Goal: Transaction & Acquisition: Download file/media

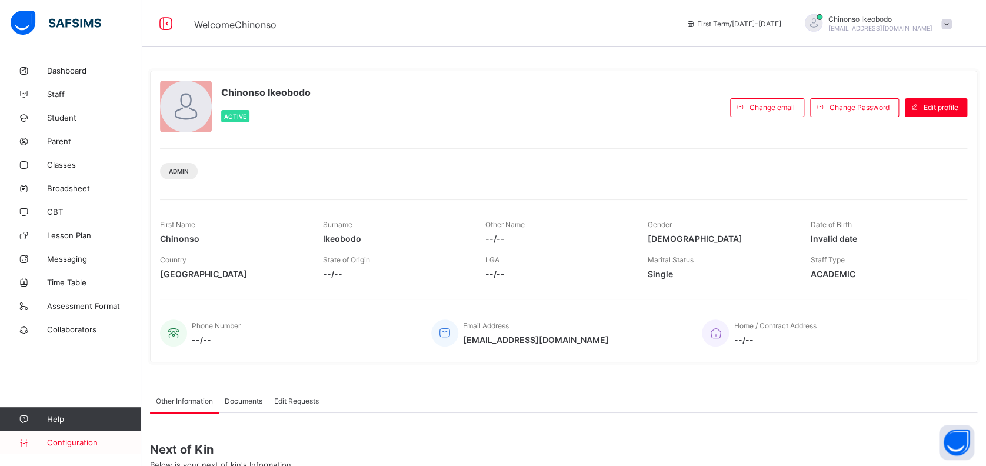
click at [80, 435] on link "Configuration" at bounding box center [70, 443] width 141 height 24
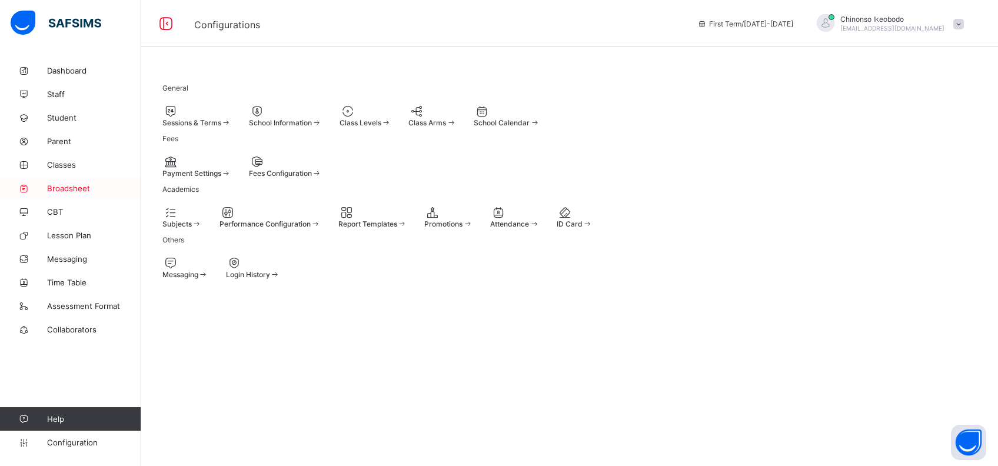
click at [65, 187] on span "Broadsheet" at bounding box center [94, 188] width 94 height 9
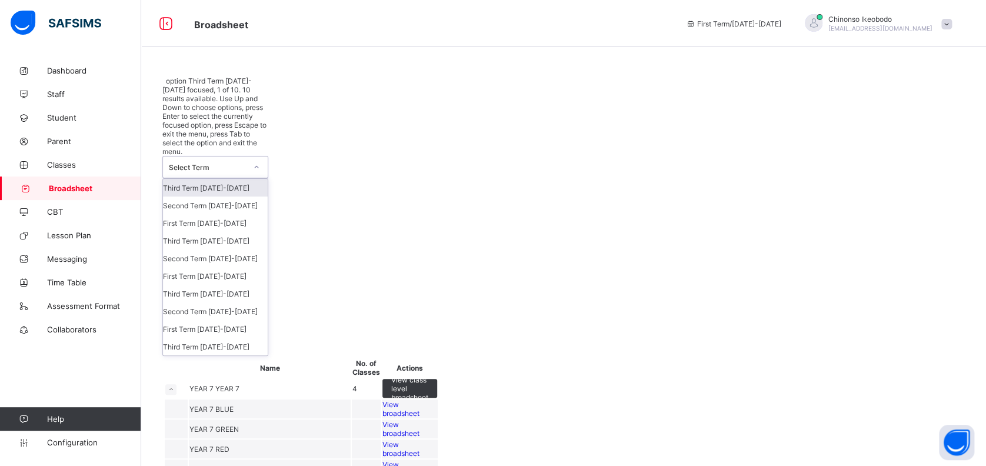
click at [245, 156] on div at bounding box center [256, 166] width 22 height 21
click at [218, 320] on div "First Term [DATE]-[DATE]" at bounding box center [215, 329] width 105 height 18
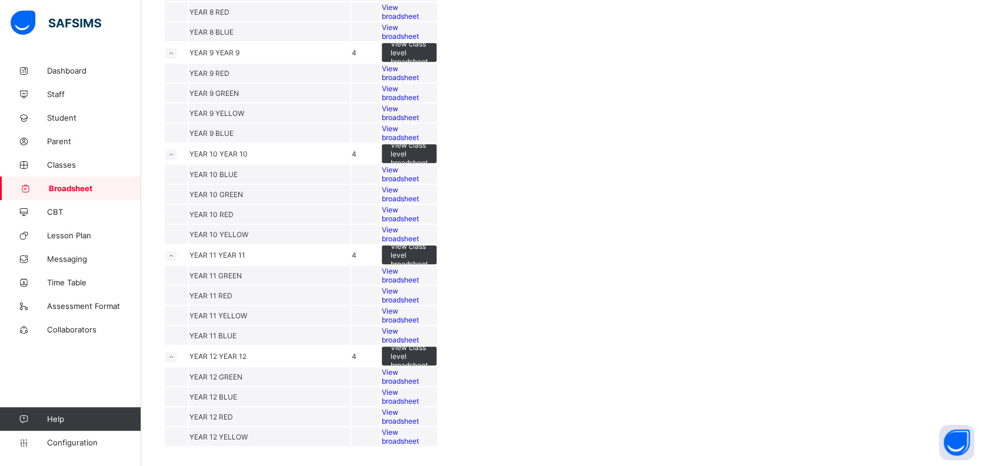
scroll to position [643, 0]
click at [419, 266] on span "View broadsheet" at bounding box center [400, 275] width 37 height 18
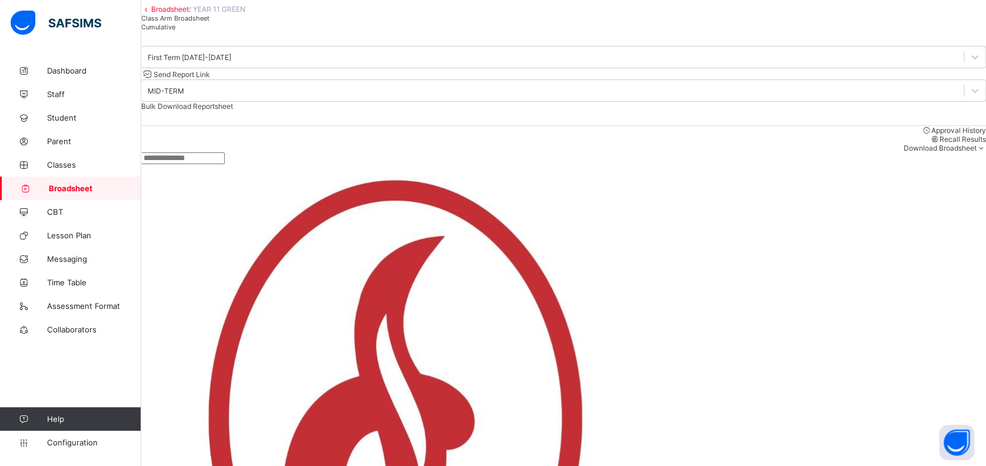
scroll to position [64, 0]
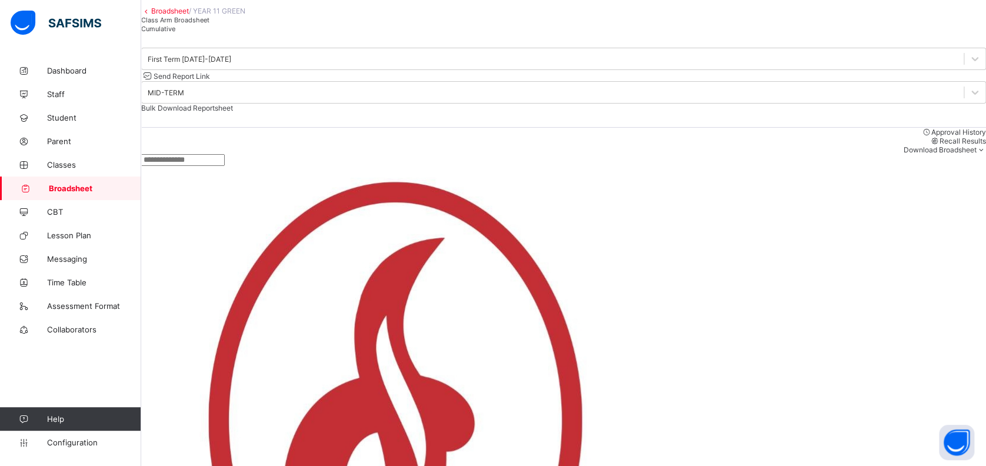
click at [189, 15] on link "Broadsheet" at bounding box center [170, 10] width 38 height 9
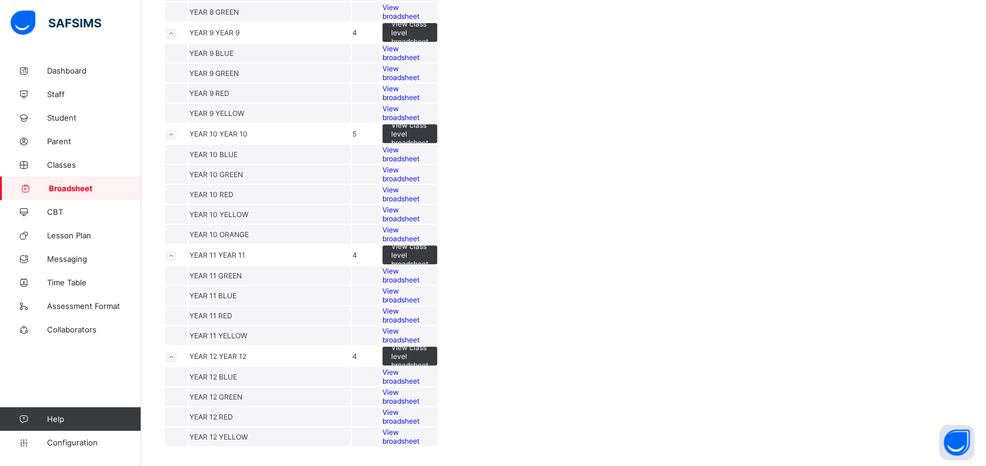
scroll to position [650, 0]
click at [419, 286] on span "View broadsheet" at bounding box center [400, 295] width 37 height 18
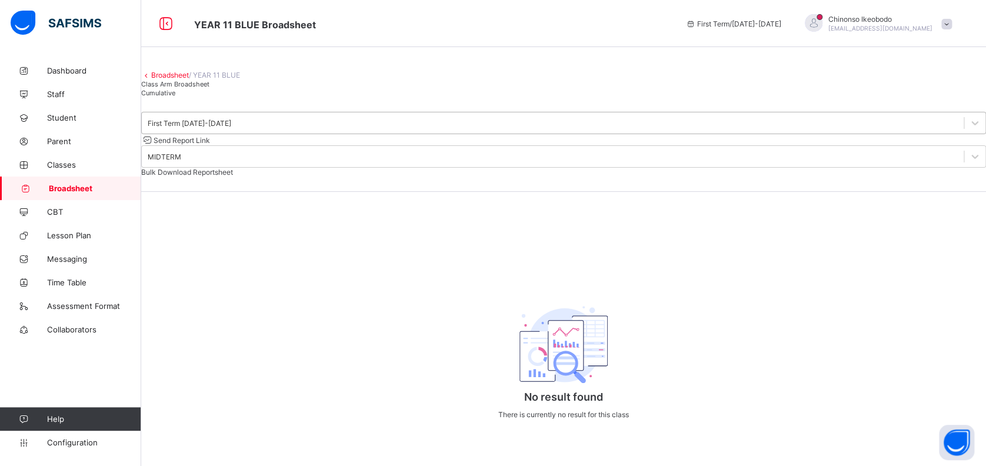
click at [231, 128] on div "First Term [DATE]-[DATE]" at bounding box center [190, 123] width 84 height 9
click at [164, 79] on link "Broadsheet" at bounding box center [170, 75] width 38 height 9
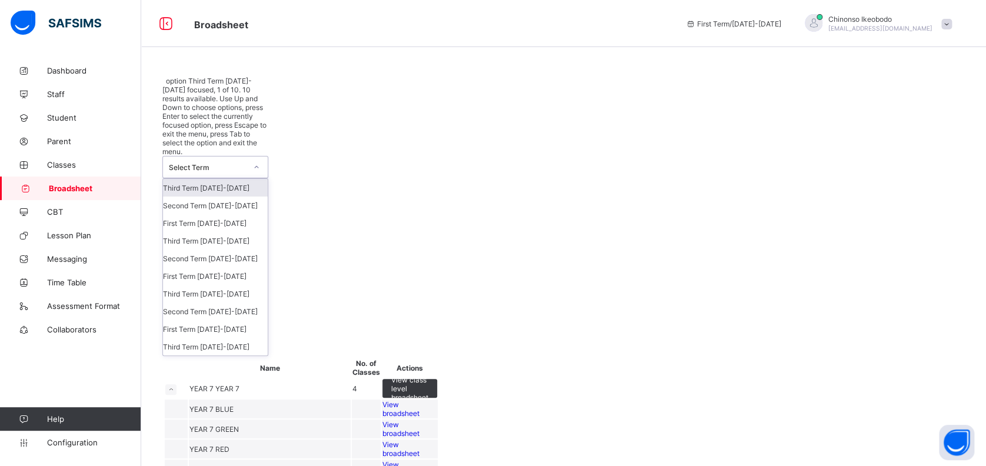
click at [215, 163] on div "Select Term" at bounding box center [208, 167] width 78 height 9
click at [225, 320] on div "First Term [DATE]-[DATE]" at bounding box center [215, 329] width 105 height 18
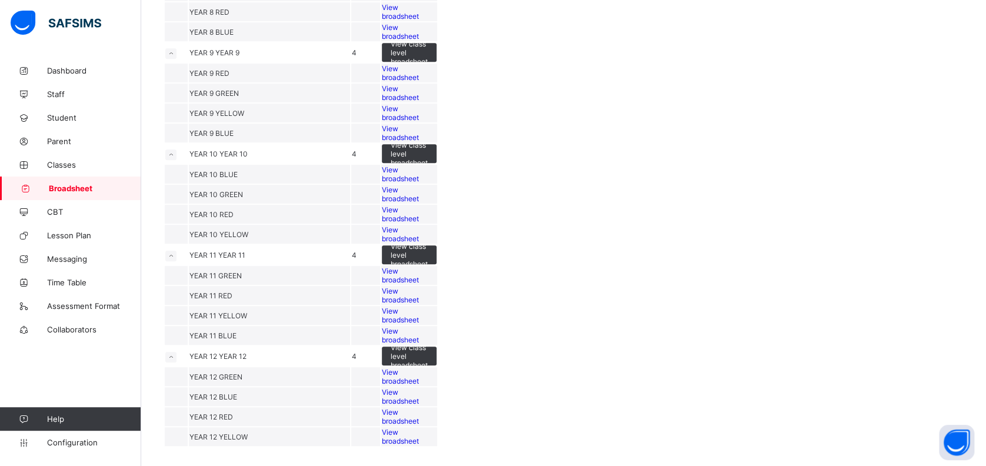
scroll to position [687, 0]
click at [419, 327] on span "View broadsheet" at bounding box center [400, 336] width 37 height 18
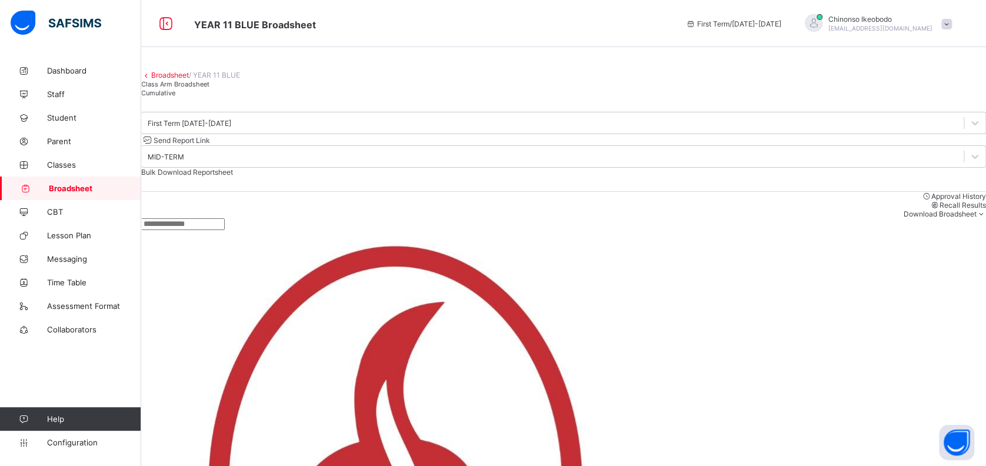
click at [187, 79] on link "Broadsheet" at bounding box center [170, 75] width 38 height 9
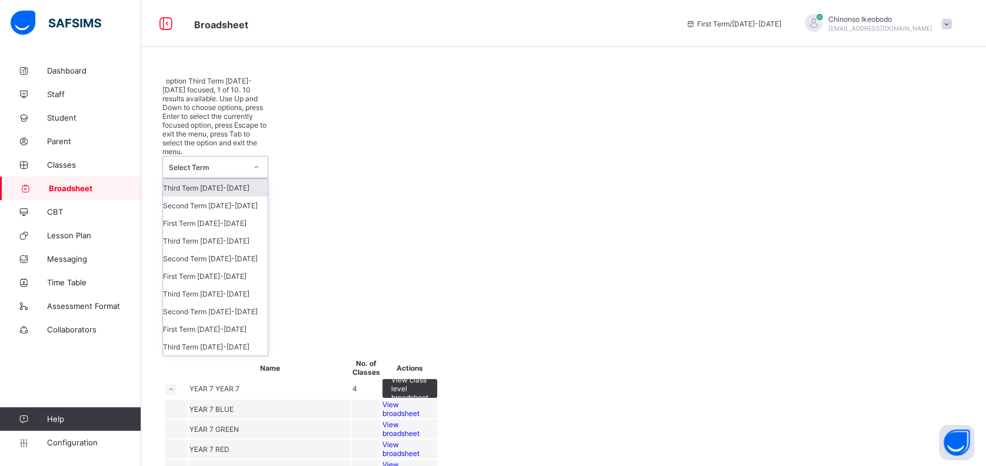
click at [211, 163] on div "Select Term" at bounding box center [208, 167] width 78 height 9
click at [222, 320] on div "First Term [DATE]-[DATE]" at bounding box center [215, 329] width 105 height 18
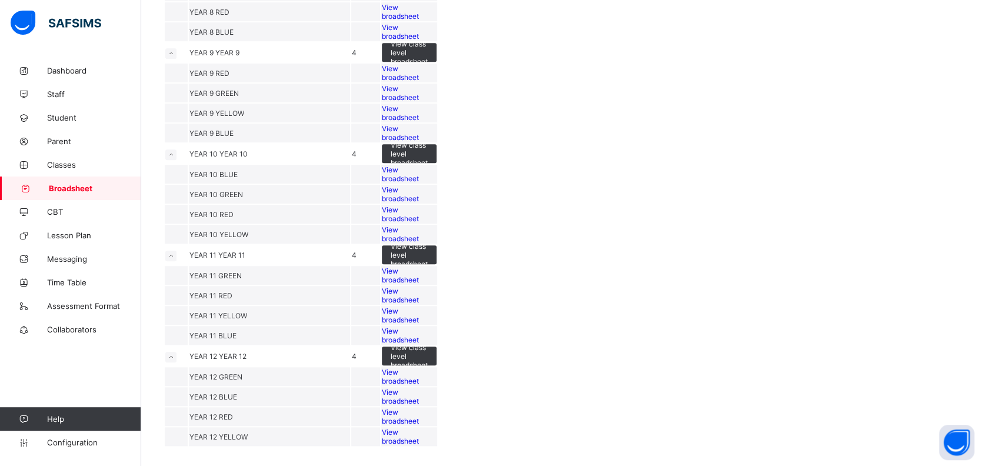
scroll to position [676, 0]
click at [419, 307] on span "View broadsheet" at bounding box center [400, 316] width 37 height 18
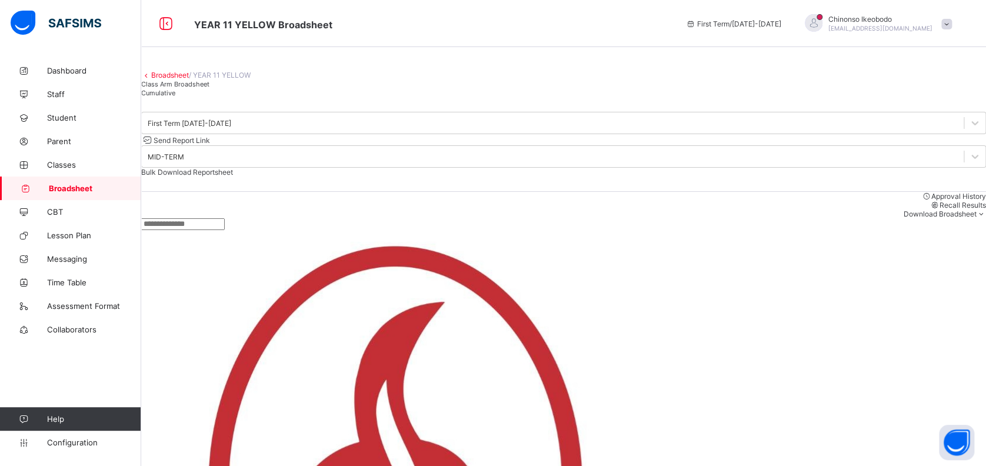
click at [189, 79] on link "Broadsheet" at bounding box center [170, 75] width 38 height 9
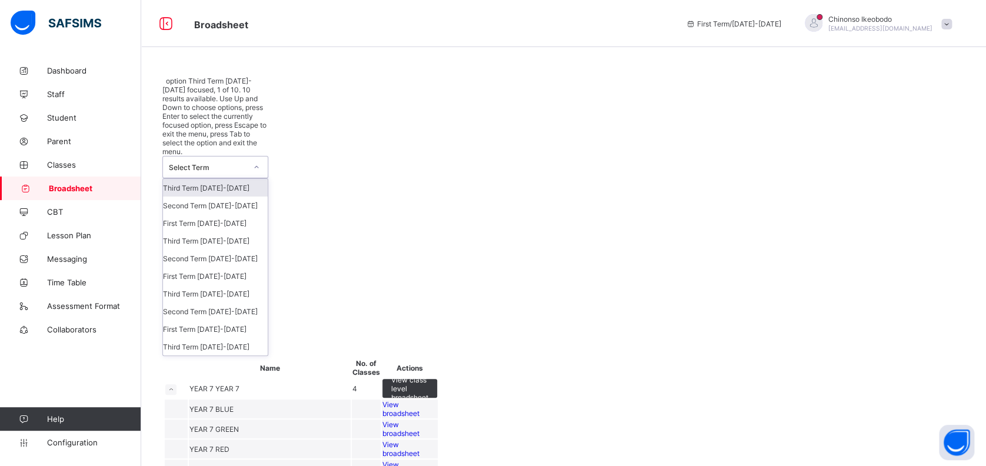
click at [233, 163] on div "Select Term" at bounding box center [208, 167] width 78 height 9
click at [231, 320] on div "First Term [DATE]-[DATE]" at bounding box center [215, 329] width 105 height 18
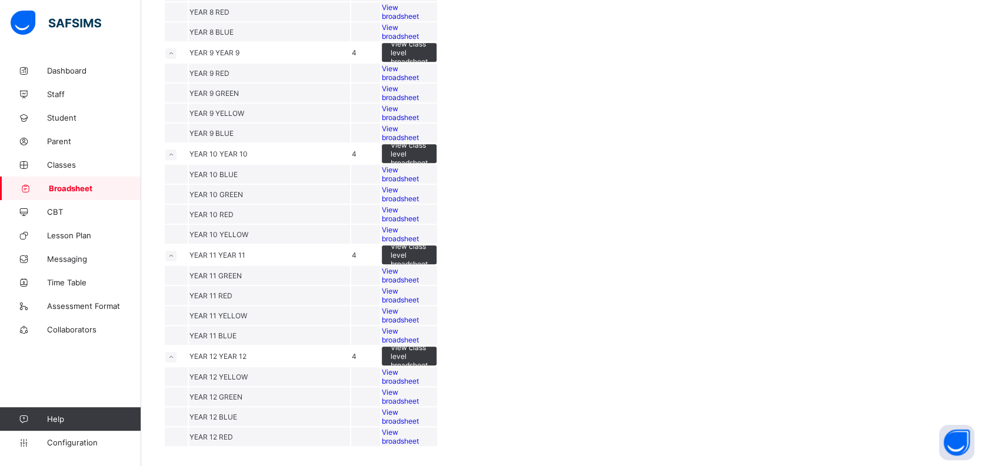
scroll to position [651, 0]
click at [419, 286] on span "View broadsheet" at bounding box center [400, 295] width 37 height 18
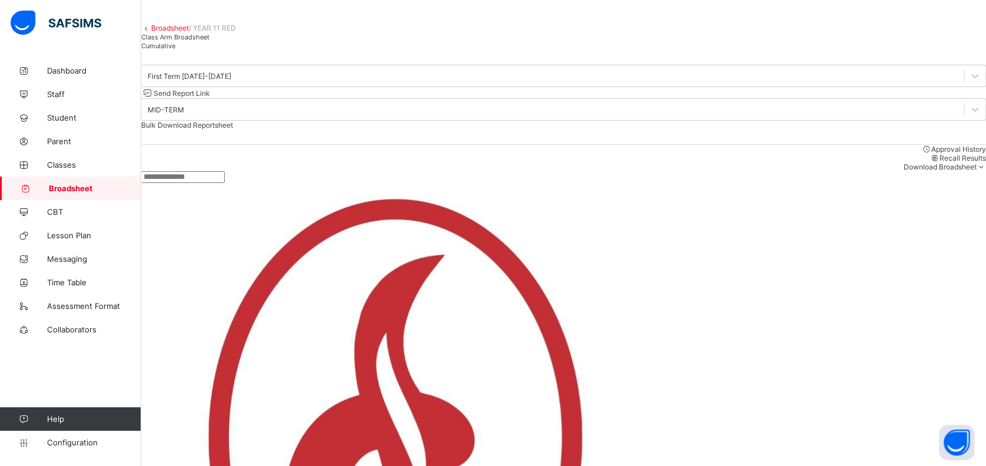
click at [179, 32] on link "Broadsheet" at bounding box center [170, 28] width 38 height 9
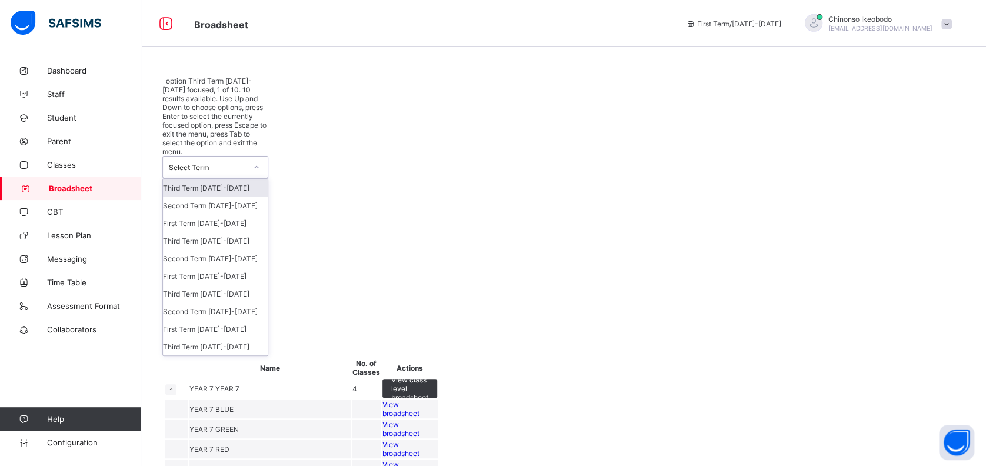
click at [204, 156] on div "Select Term" at bounding box center [204, 166] width 82 height 21
click at [242, 320] on div "First Term [DATE]-[DATE]" at bounding box center [215, 329] width 105 height 18
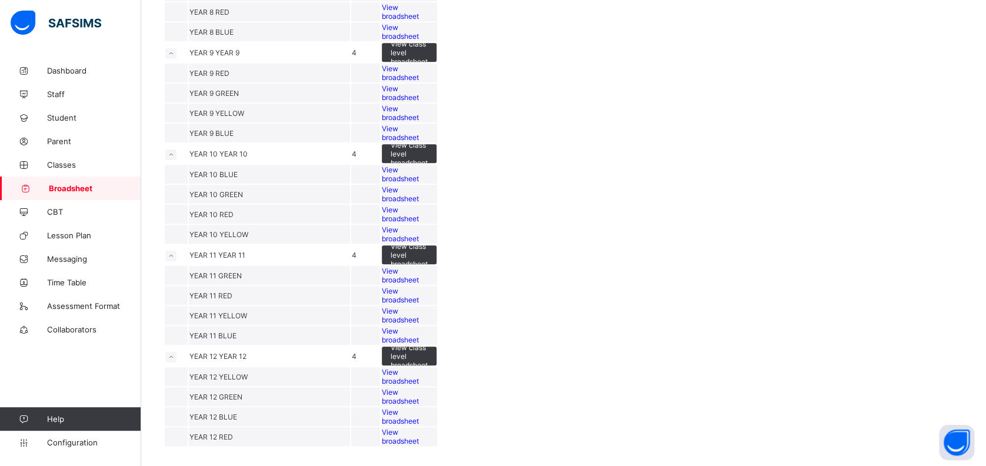
scroll to position [718, 0]
click at [419, 266] on span "View broadsheet" at bounding box center [400, 275] width 37 height 18
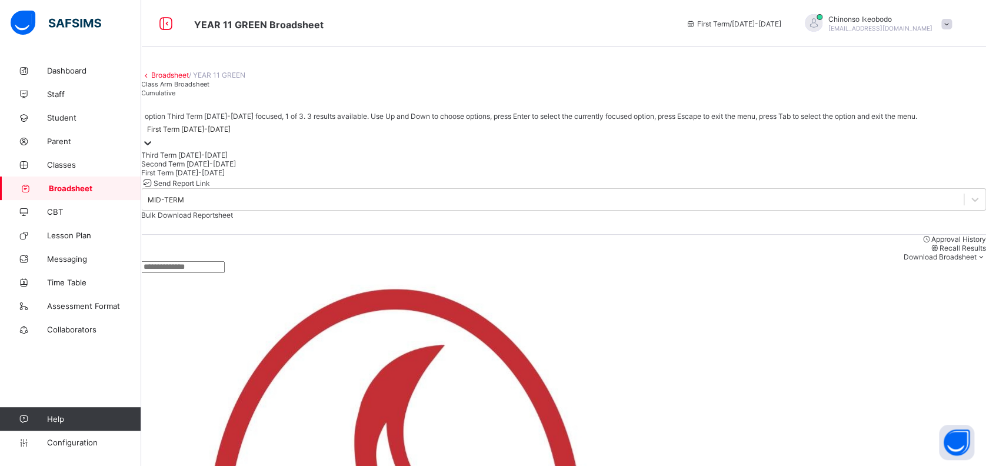
click at [231, 134] on div "First Term [DATE]-[DATE]" at bounding box center [189, 129] width 84 height 9
click at [242, 159] on div "Third Term [DATE]-[DATE]" at bounding box center [563, 155] width 845 height 9
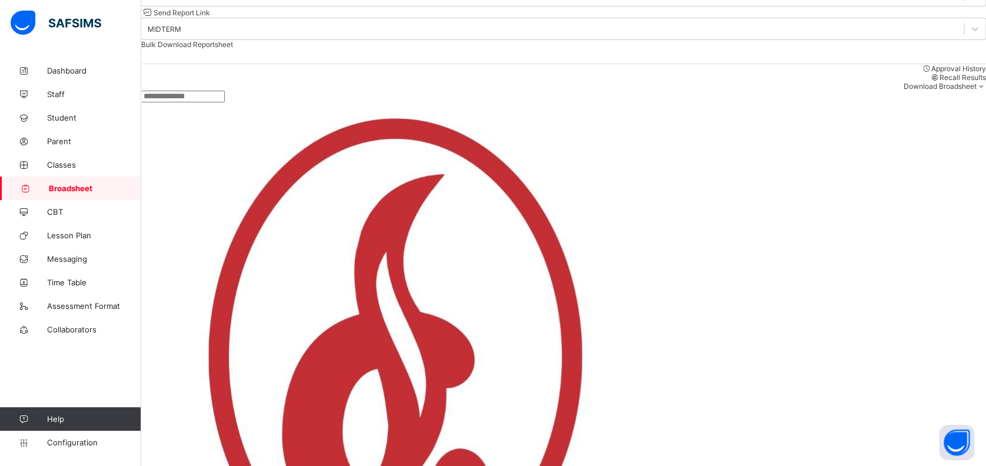
scroll to position [438, 0]
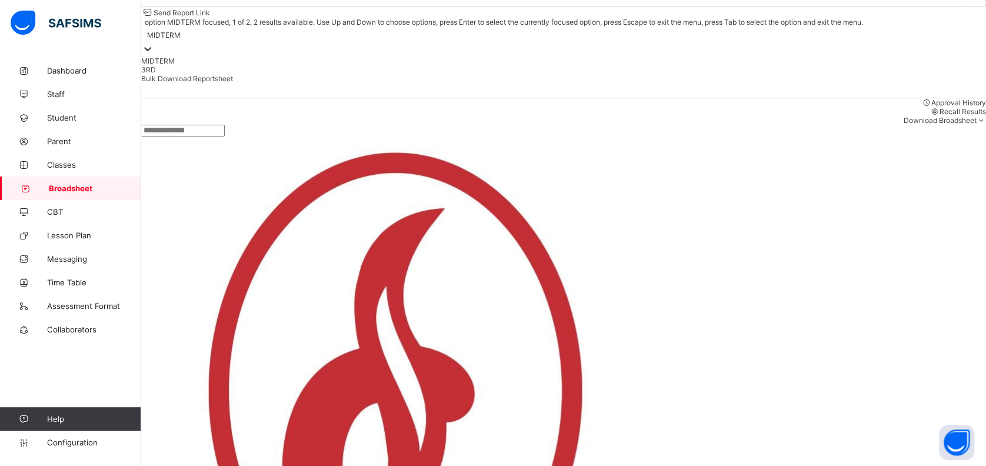
click at [819, 43] on div "MIDTERM" at bounding box center [563, 34] width 845 height 16
click at [801, 74] on div "3RD" at bounding box center [563, 69] width 845 height 9
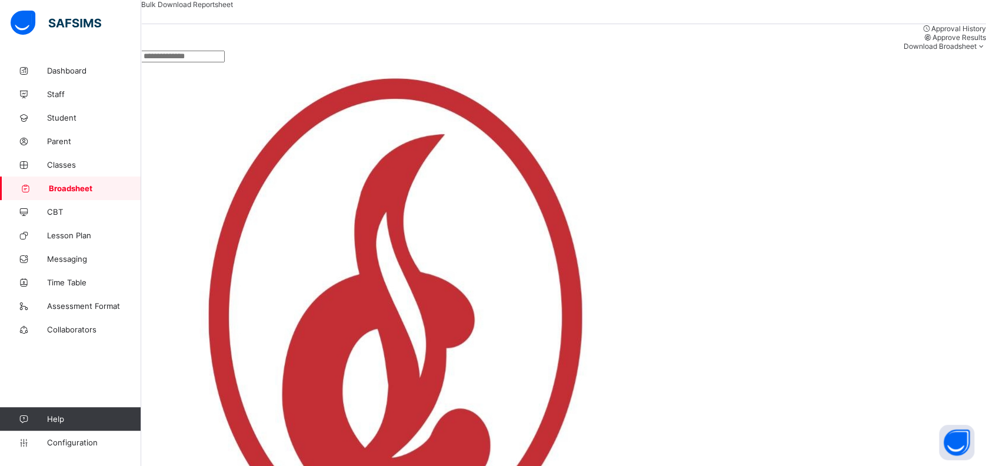
scroll to position [442, 0]
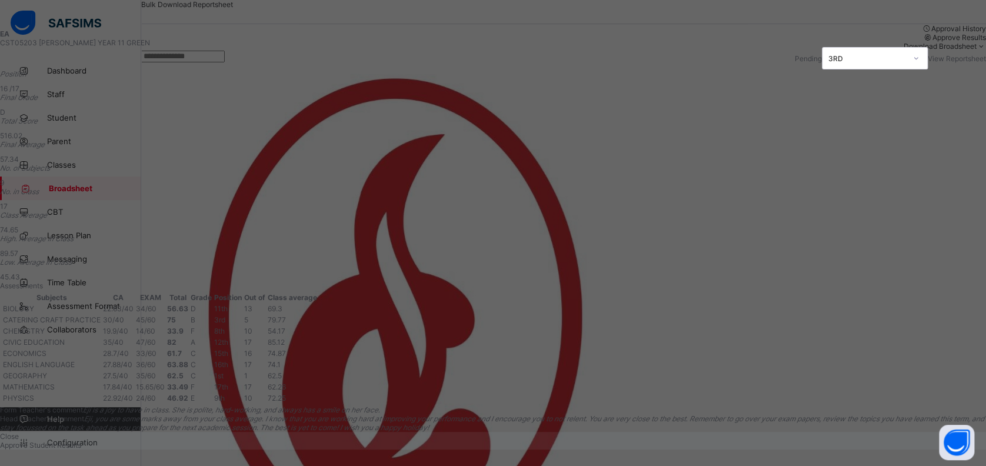
scroll to position [193, 0]
click at [19, 432] on span "Close" at bounding box center [9, 436] width 19 height 9
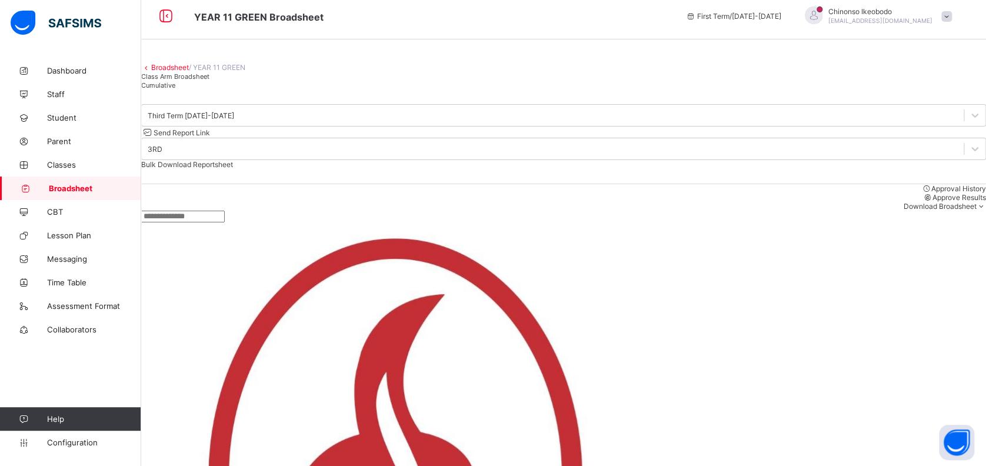
scroll to position [5, 0]
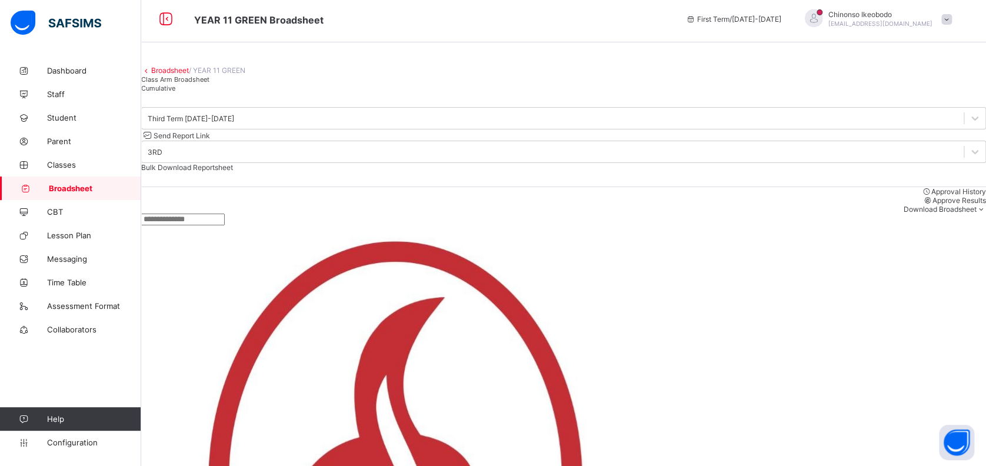
click at [175, 92] on span "Cumulative" at bounding box center [158, 88] width 34 height 8
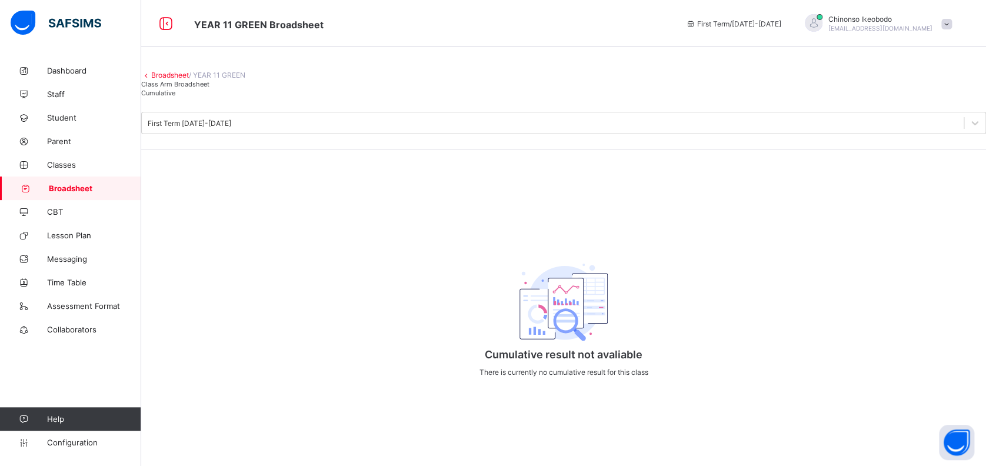
click at [202, 88] on span "Class Arm Broadsheet" at bounding box center [175, 84] width 68 height 8
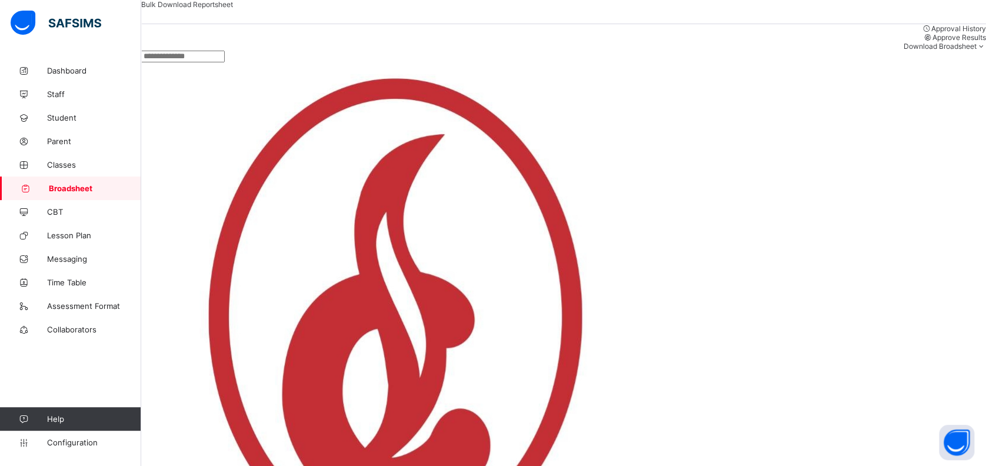
scroll to position [479, 0]
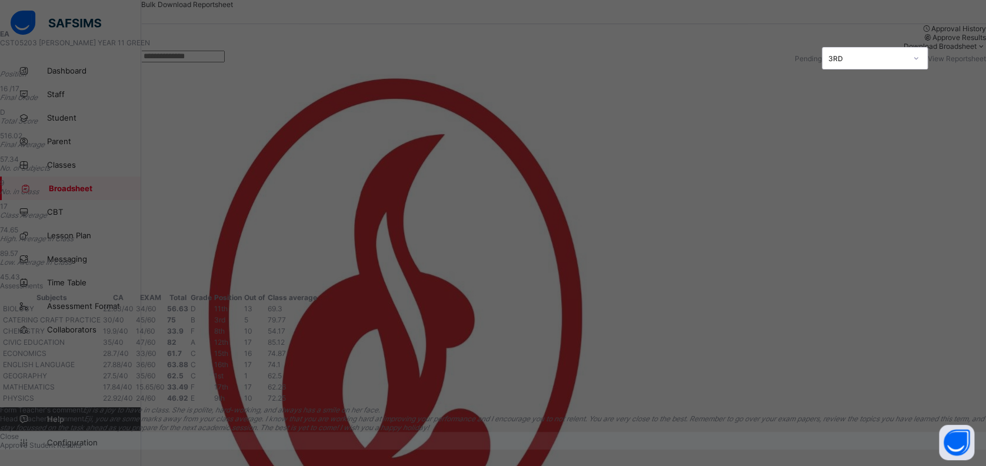
scroll to position [0, 0]
click at [928, 54] on div "View Reportsheet" at bounding box center [957, 58] width 58 height 9
click at [19, 432] on span "Close" at bounding box center [9, 436] width 19 height 9
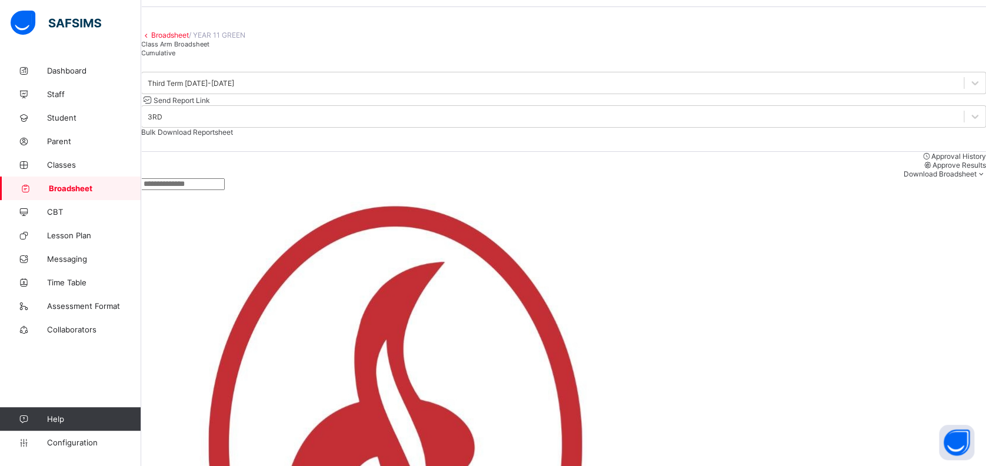
scroll to position [0, 0]
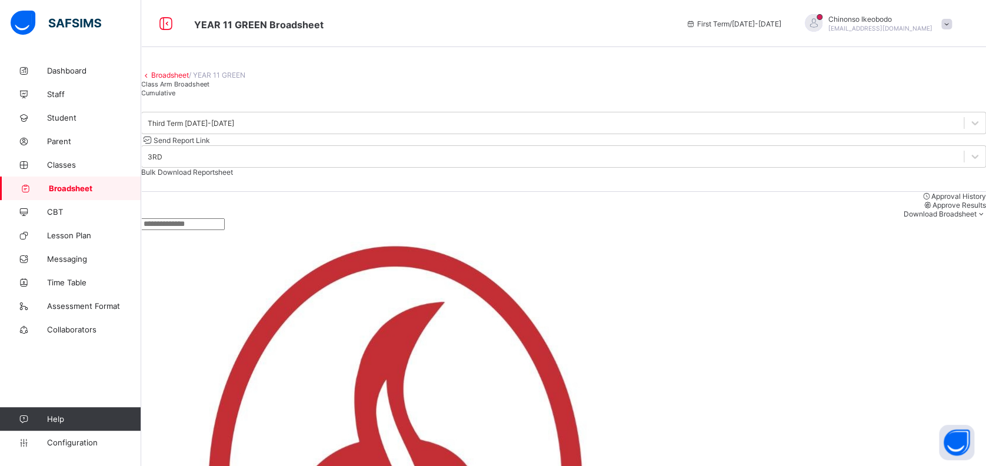
click at [189, 79] on link "Broadsheet" at bounding box center [170, 75] width 38 height 9
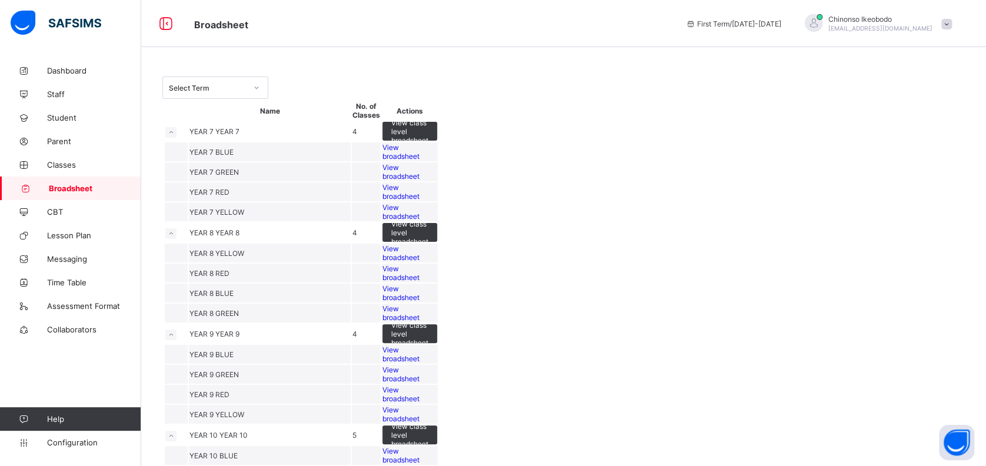
click at [219, 94] on div "Select Term" at bounding box center [204, 87] width 82 height 16
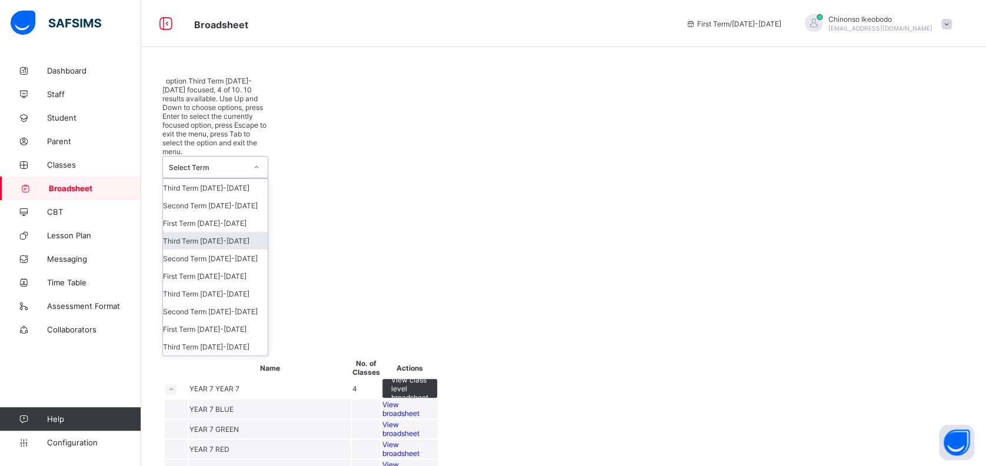
scroll to position [26, 0]
click at [227, 267] on div "First Term [DATE]-[DATE]" at bounding box center [215, 276] width 105 height 18
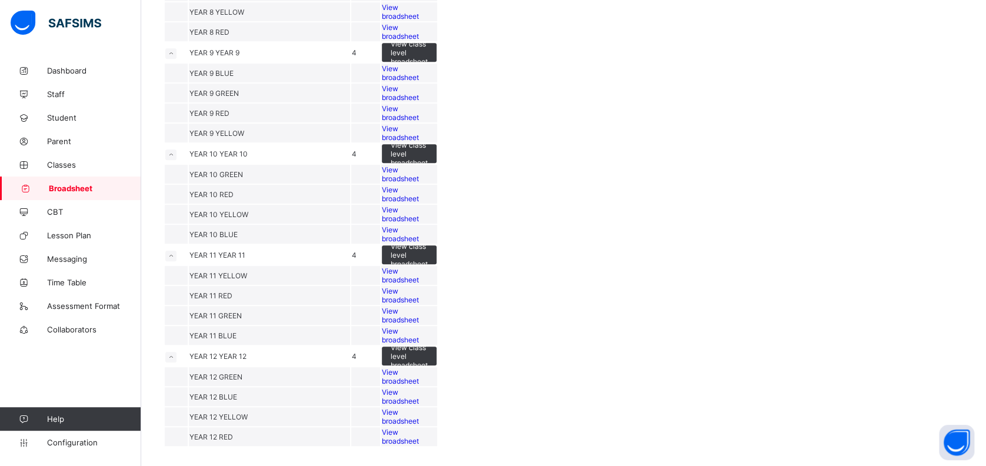
scroll to position [718, 0]
click at [419, 307] on span "View broadsheet" at bounding box center [400, 316] width 37 height 18
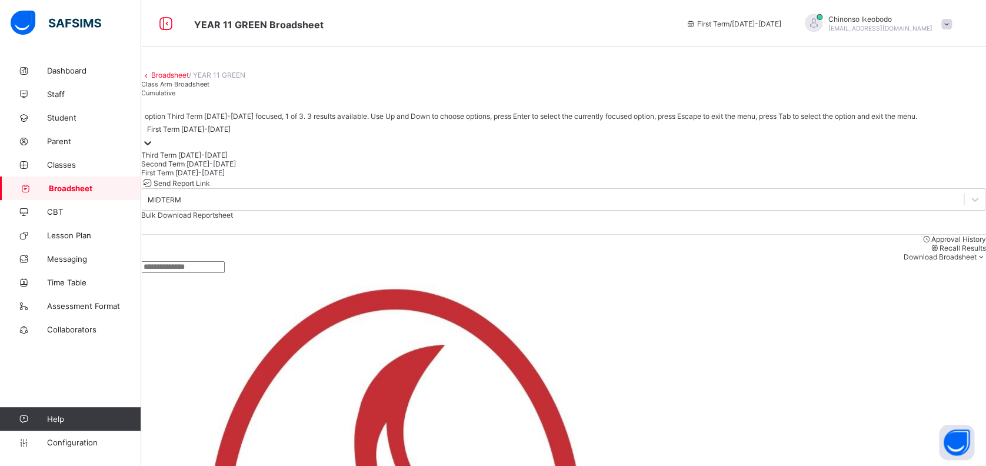
click at [231, 134] on div "First Term [DATE]-[DATE]" at bounding box center [189, 129] width 84 height 9
click at [250, 159] on div "Third Term [DATE]-[DATE]" at bounding box center [563, 155] width 845 height 9
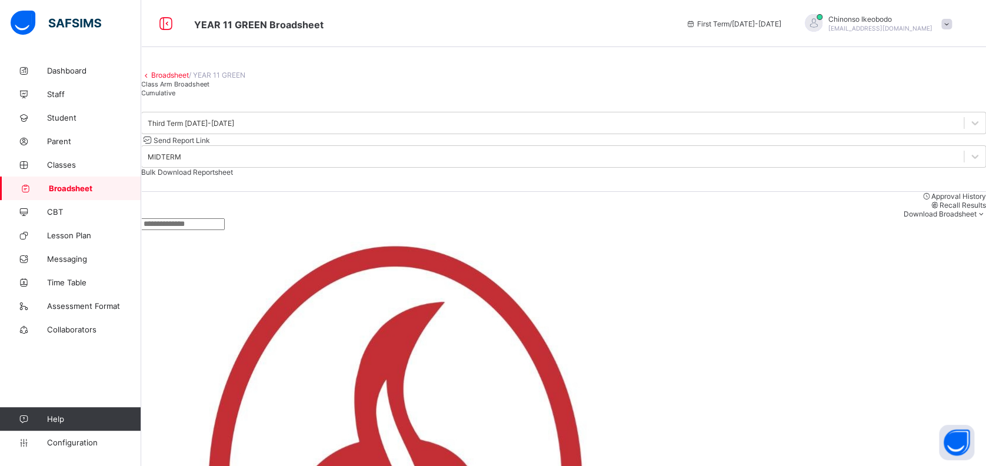
click at [175, 79] on link "Broadsheet" at bounding box center [170, 75] width 38 height 9
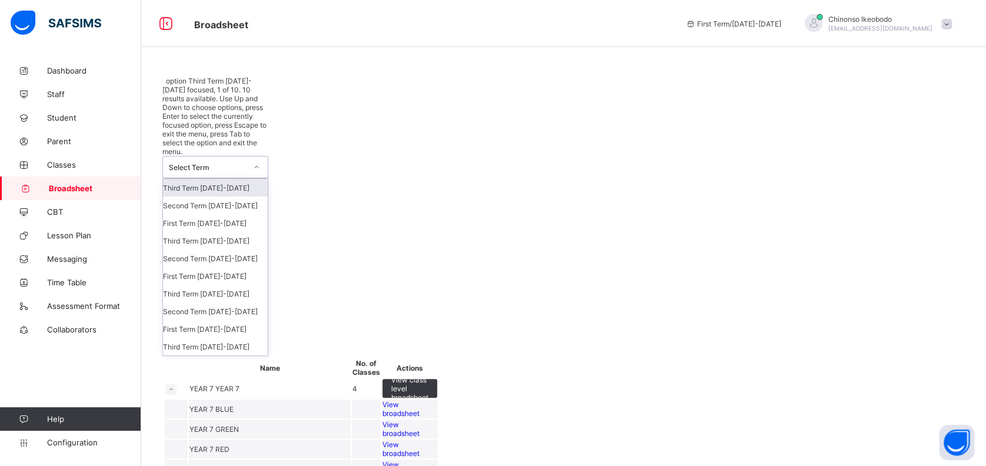
click at [238, 163] on div "Select Term" at bounding box center [208, 167] width 78 height 9
click at [224, 267] on div "First Term [DATE]-[DATE]" at bounding box center [215, 276] width 105 height 18
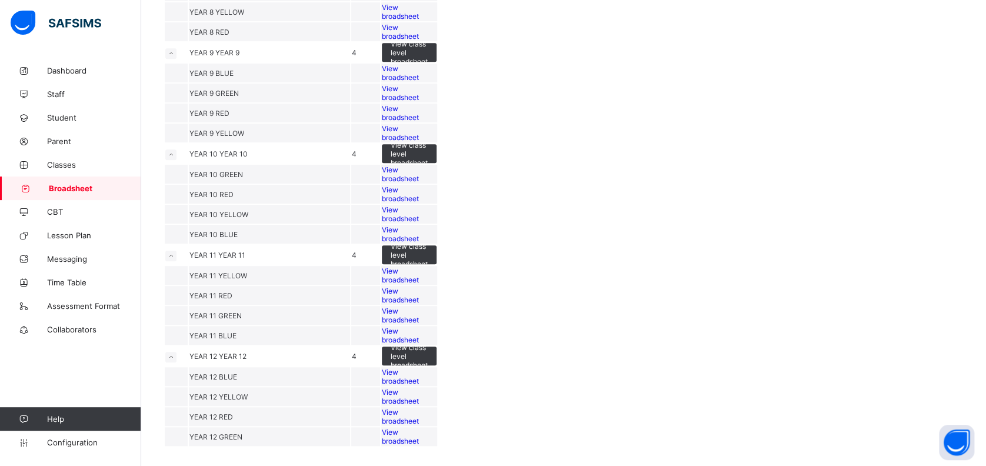
scroll to position [718, 0]
click at [419, 428] on span "View broadsheet" at bounding box center [400, 437] width 37 height 18
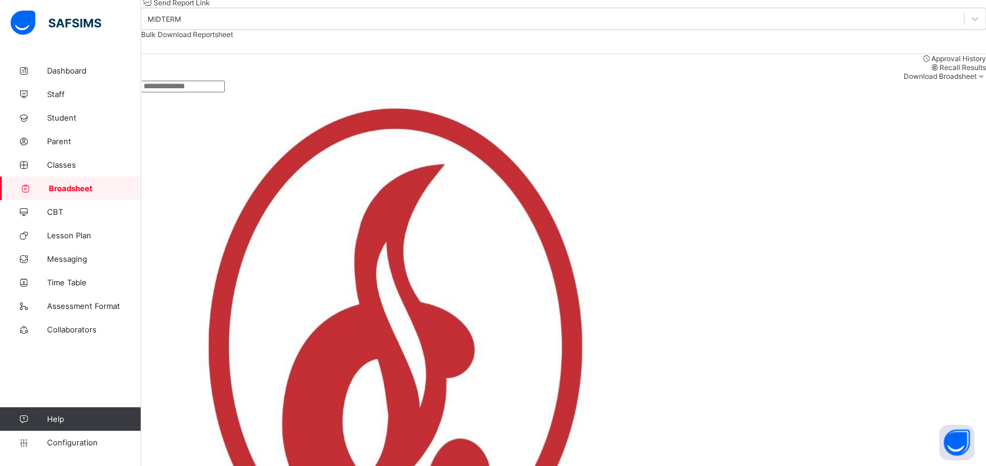
scroll to position [438, 0]
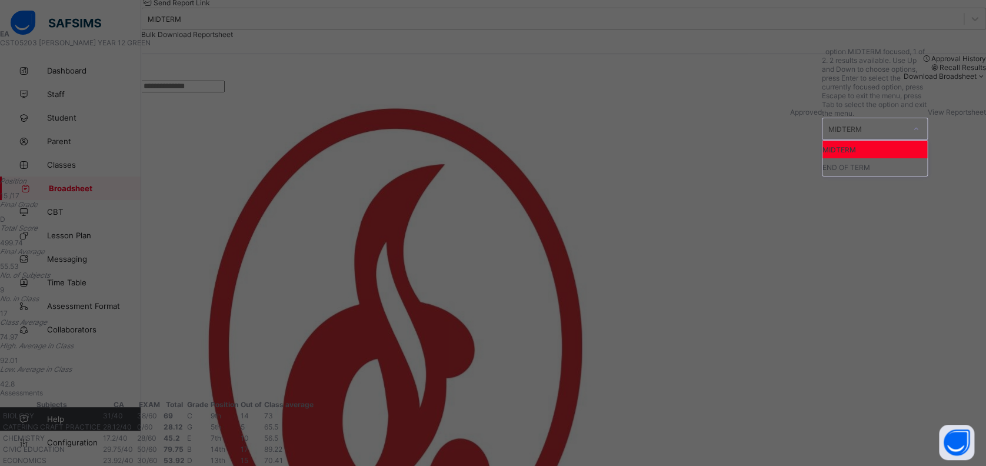
click at [906, 119] on div at bounding box center [916, 128] width 20 height 19
click at [822, 158] on div "END OF TERM" at bounding box center [874, 167] width 105 height 18
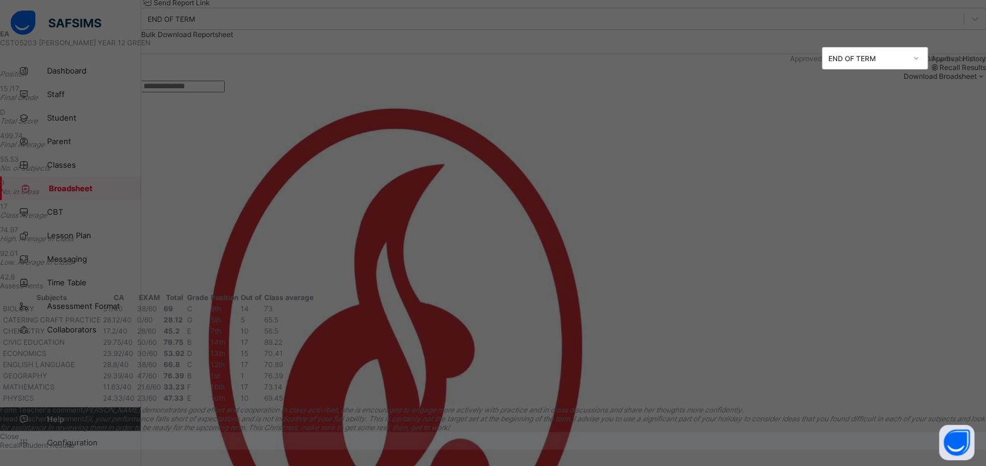
click at [694, 432] on div "Close" at bounding box center [493, 436] width 986 height 9
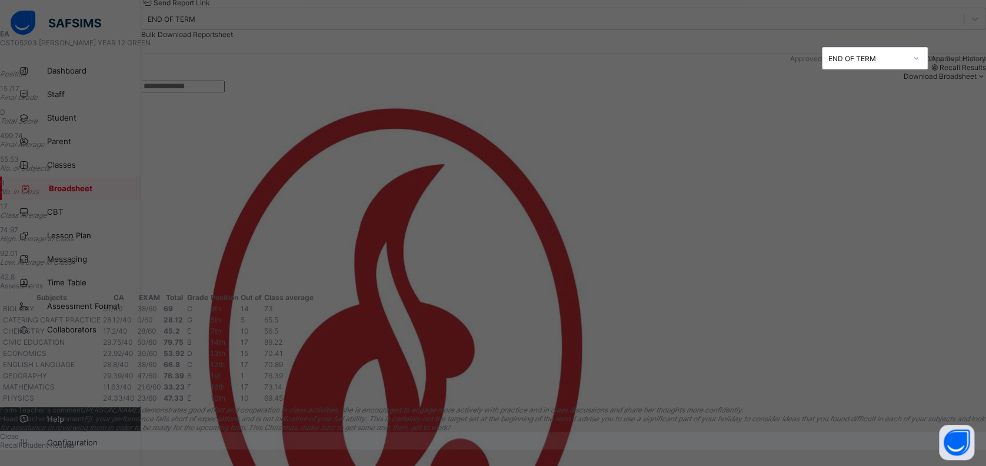
scroll to position [0, 0]
click at [928, 62] on span "View Reportsheet" at bounding box center [957, 58] width 58 height 9
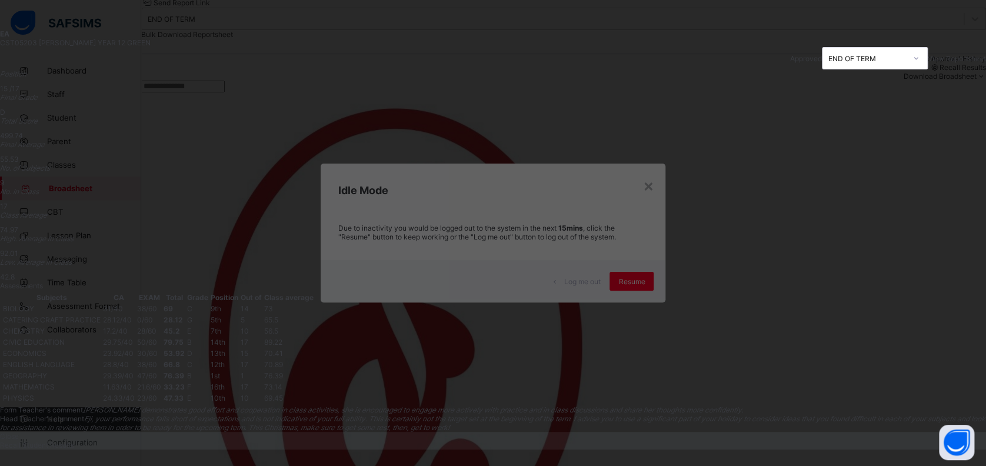
scroll to position [193, 0]
click at [701, 432] on div "Close" at bounding box center [493, 436] width 986 height 9
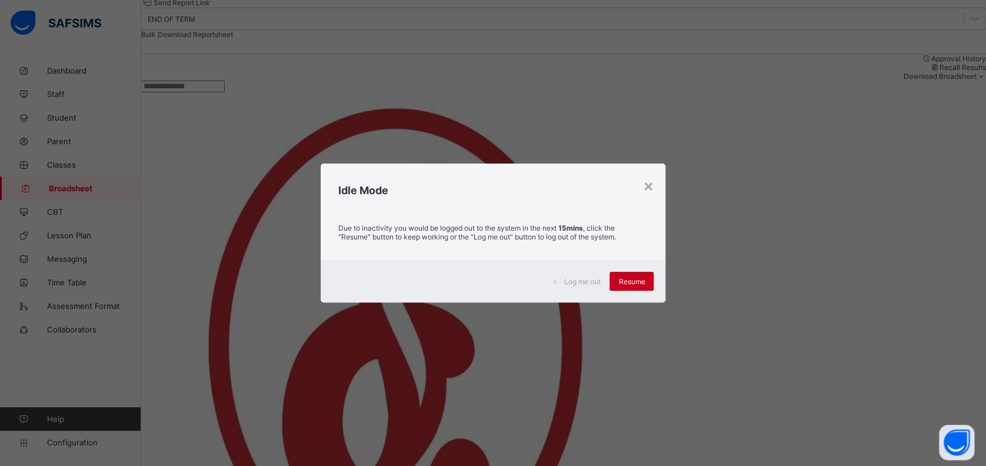
click at [629, 282] on span "Resume" at bounding box center [631, 281] width 26 height 9
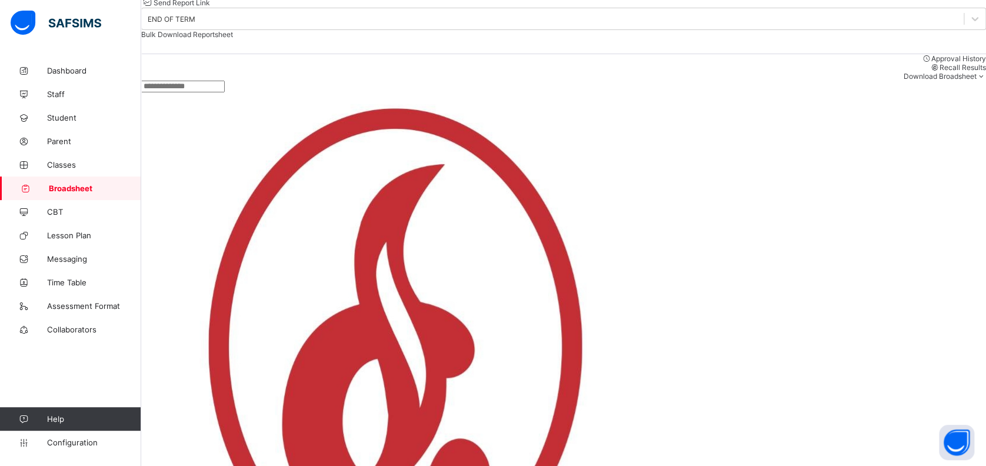
scroll to position [33, 0]
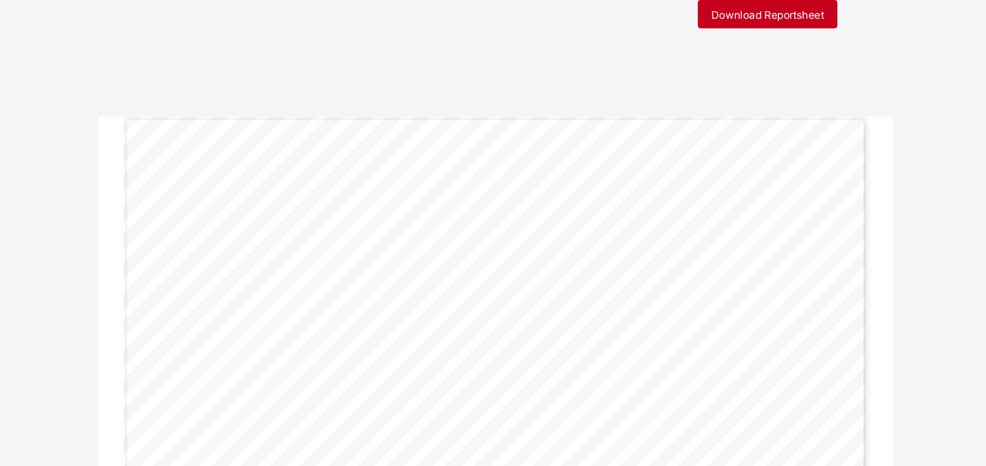
click at [698, 37] on span "Download Reportsheet" at bounding box center [674, 39] width 75 height 9
